Goal: Information Seeking & Learning: Learn about a topic

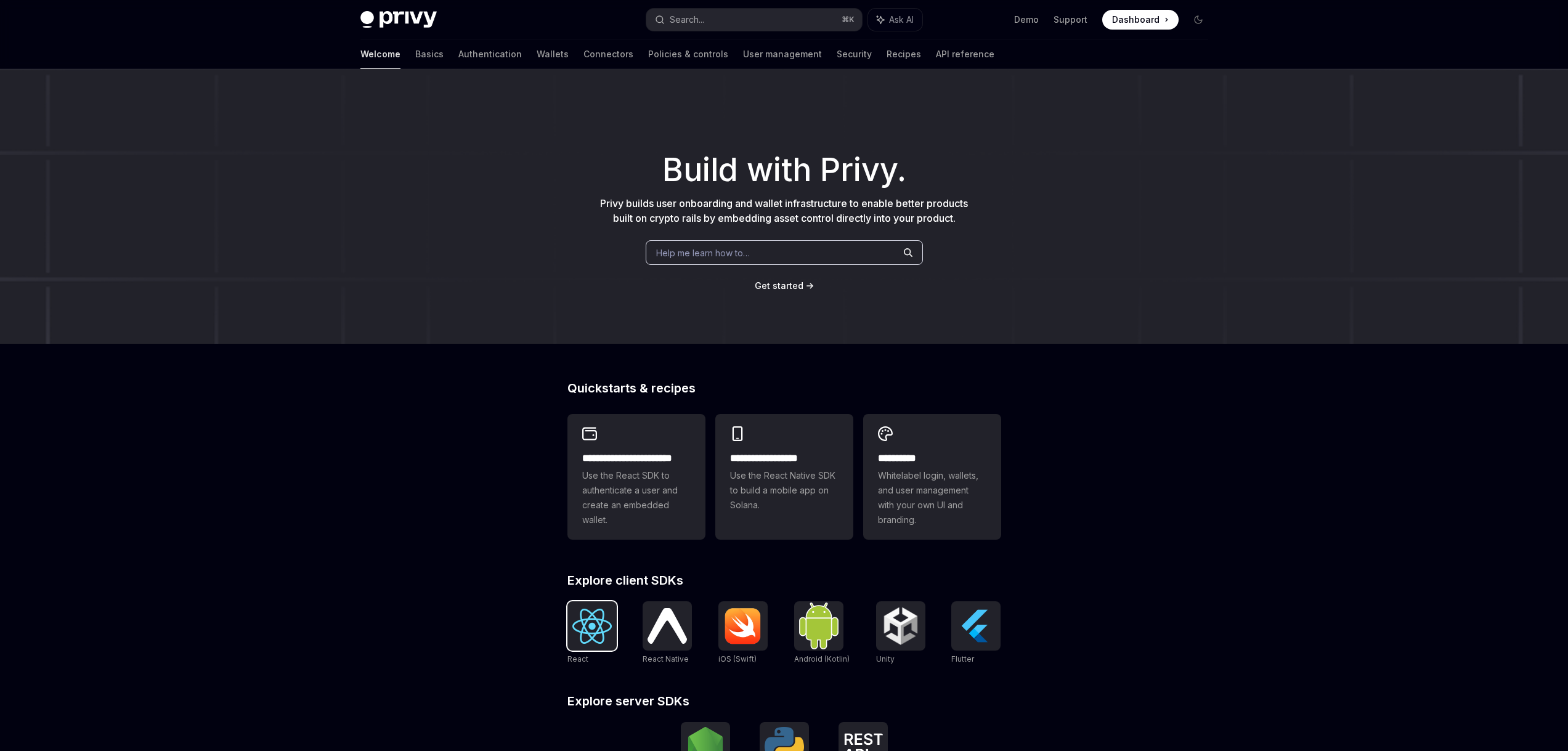
click at [590, 605] on div at bounding box center [592, 626] width 49 height 49
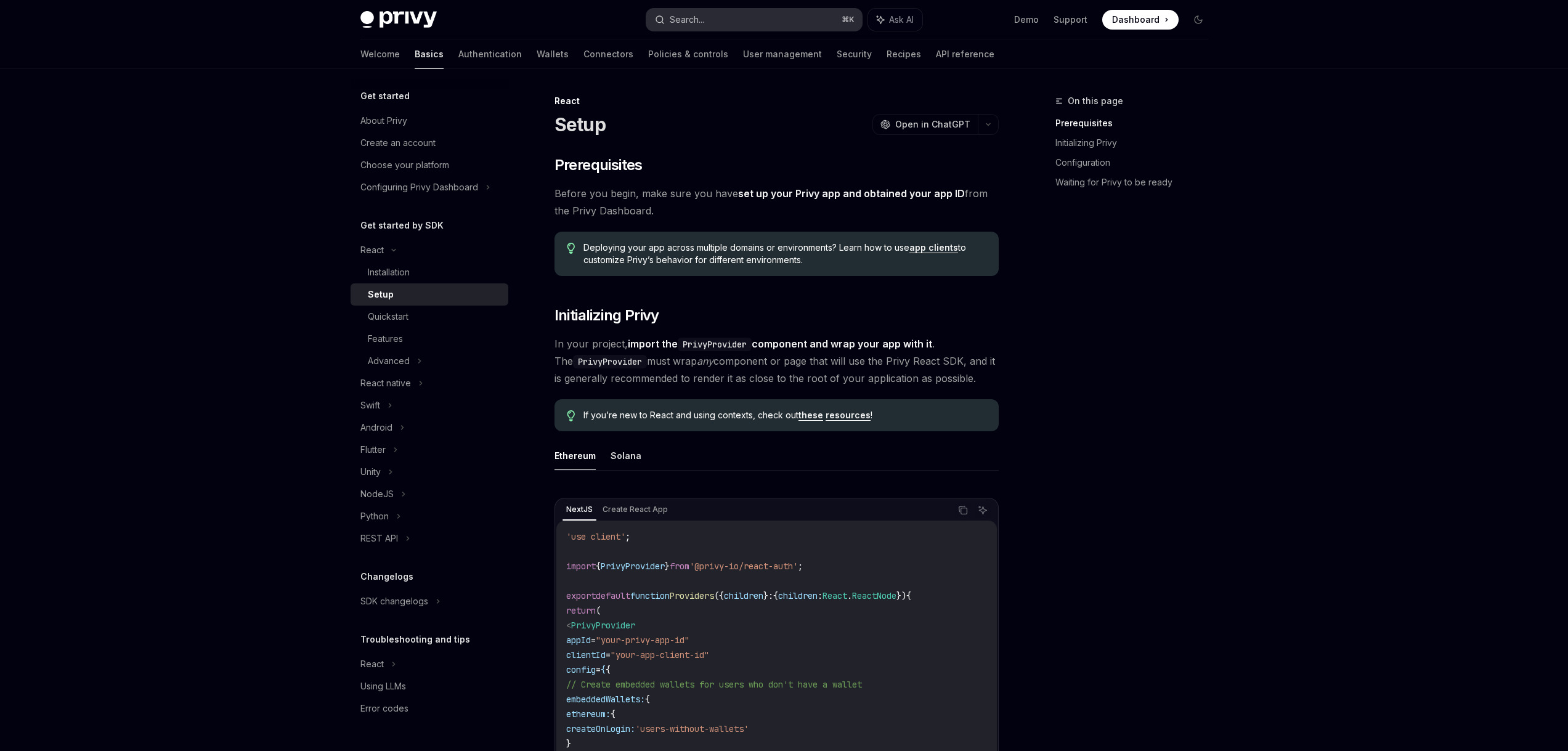
click at [699, 19] on div "Search..." at bounding box center [687, 20] width 34 height 14
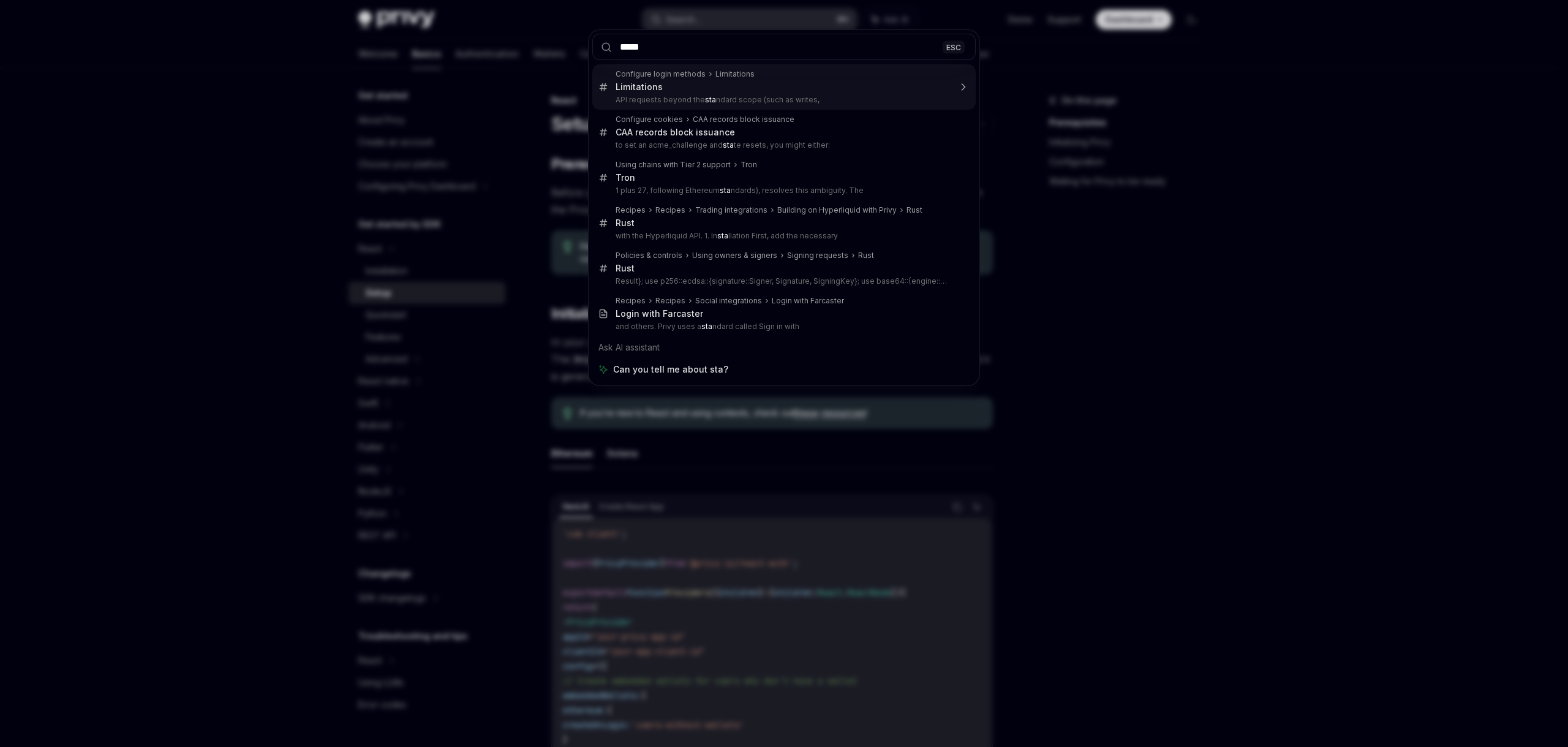
type input "******"
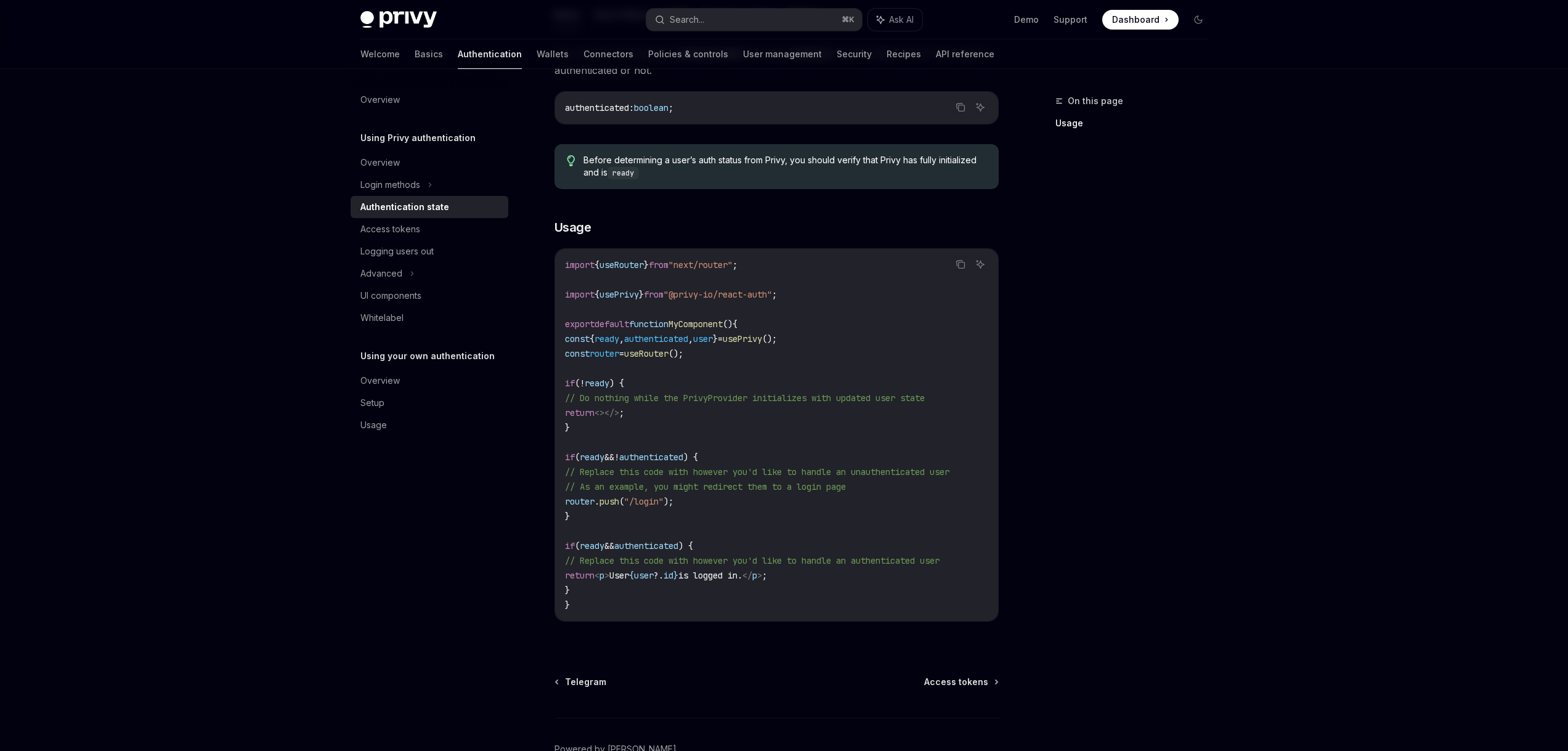
scroll to position [82, 0]
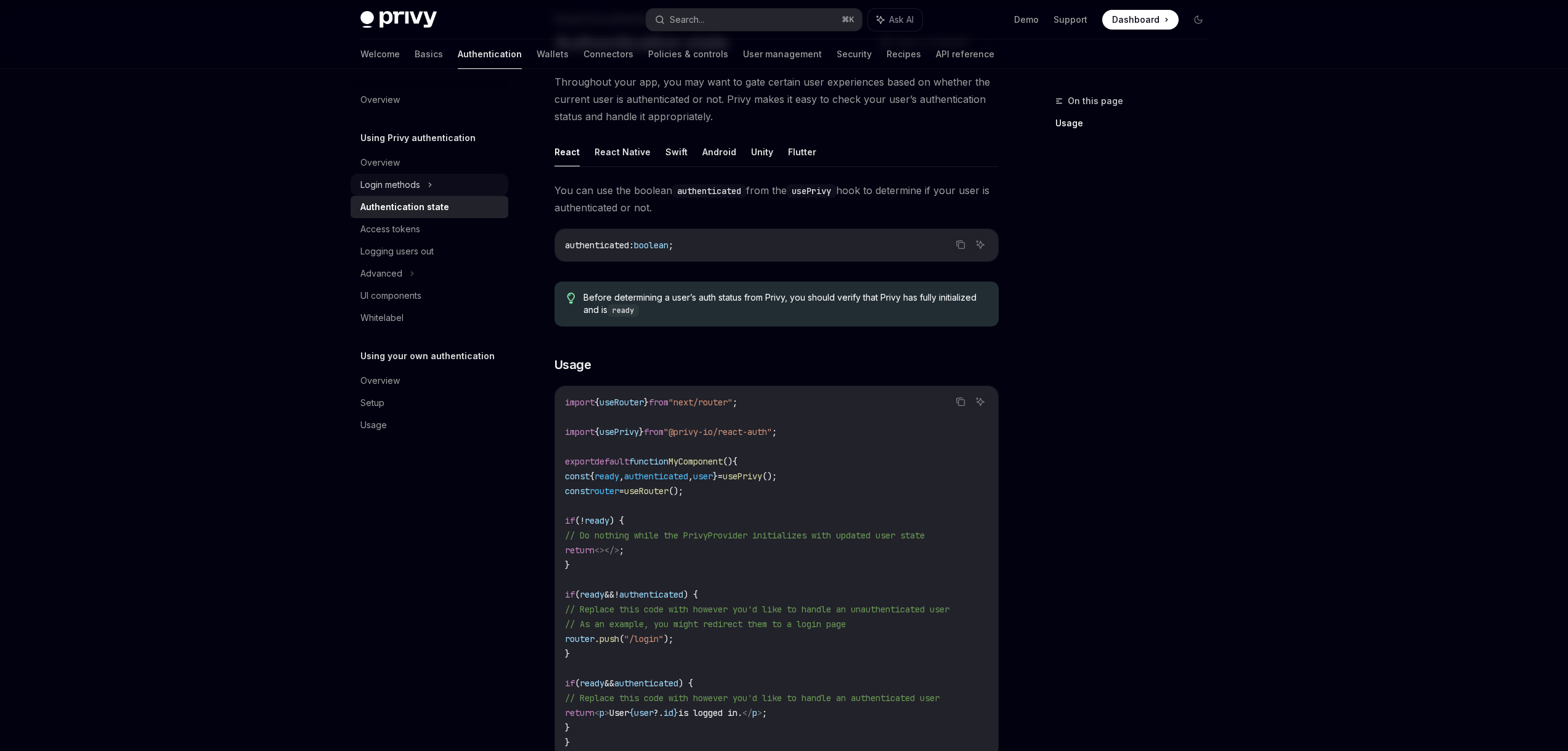
click at [436, 186] on div "Login methods" at bounding box center [429, 185] width 158 height 22
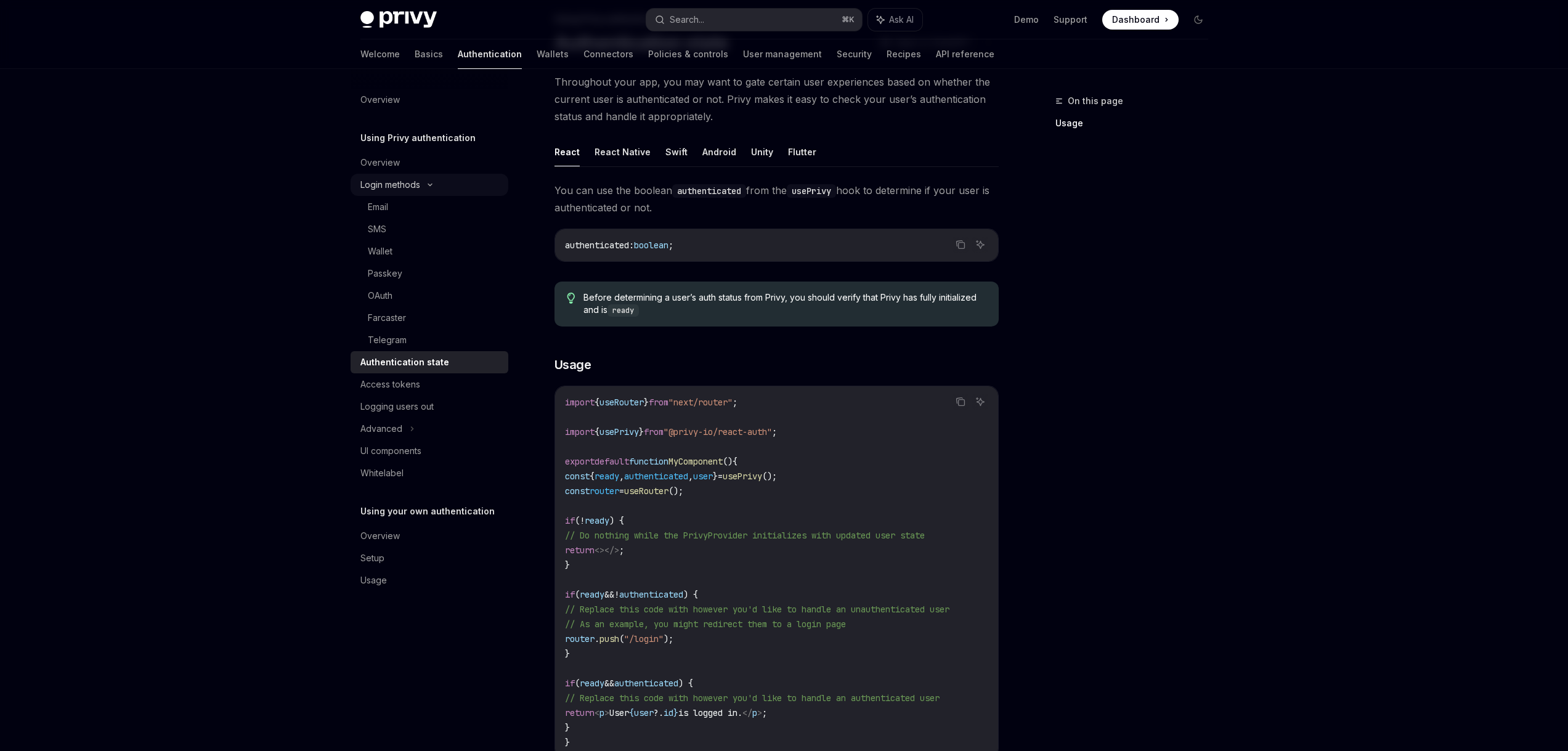
type textarea "*"
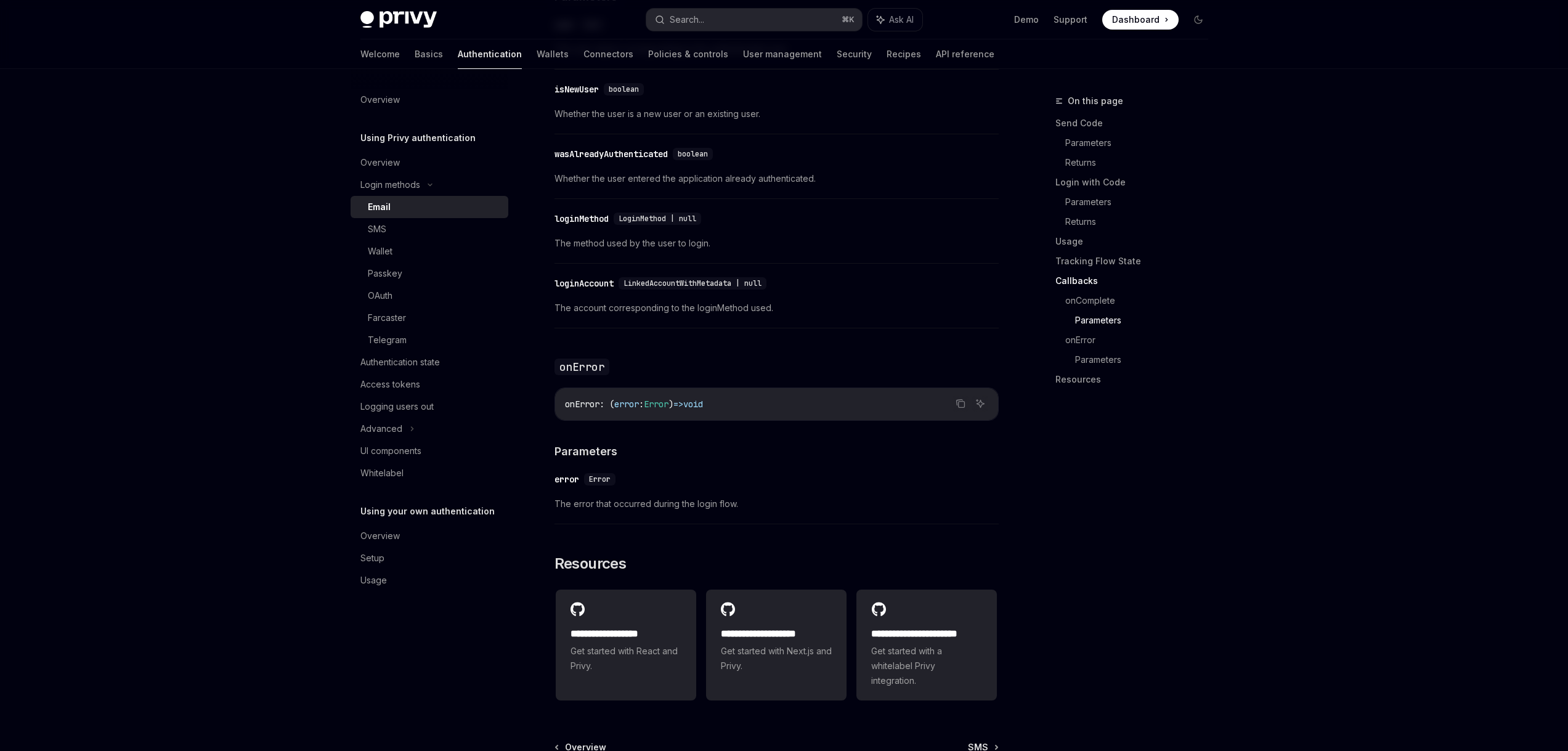
scroll to position [2263, 0]
